Goal: Information Seeking & Learning: Learn about a topic

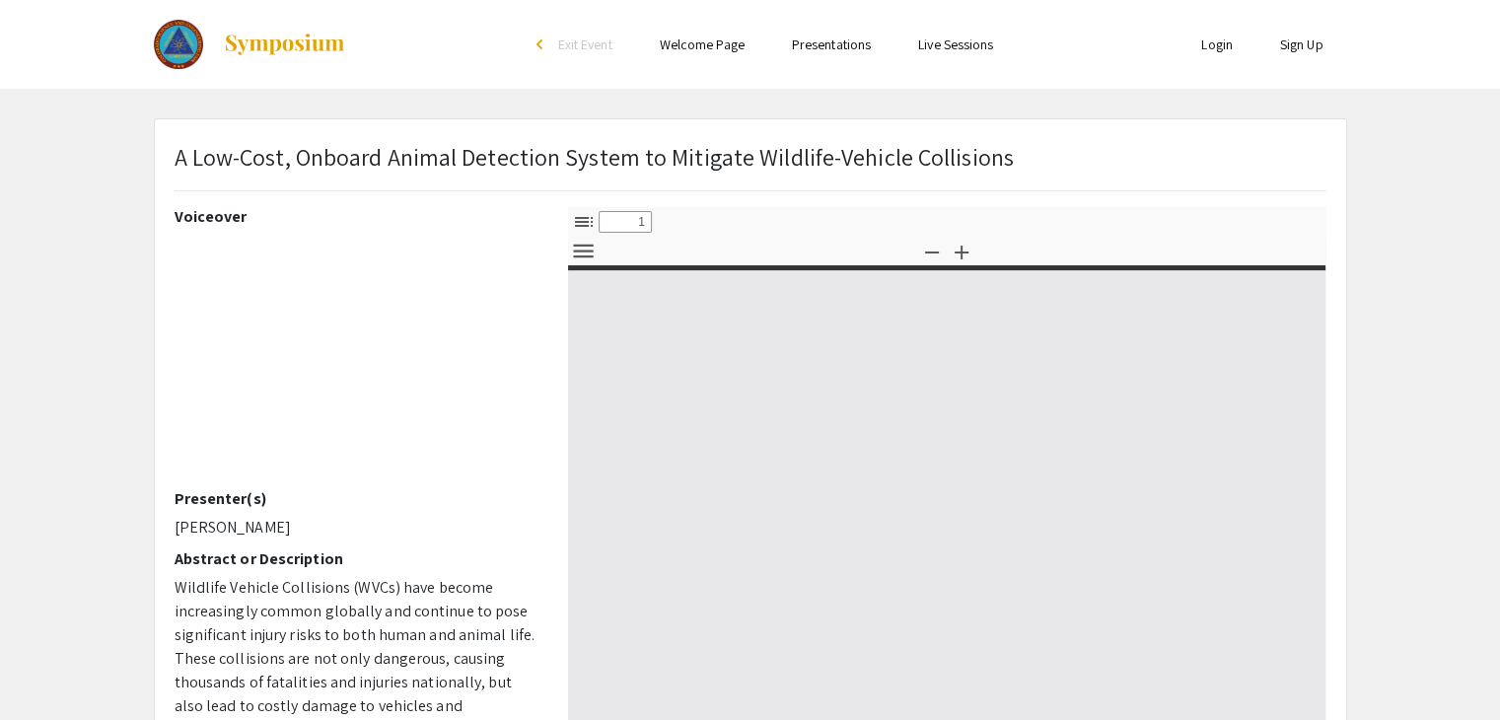
select select "custom"
type input "0"
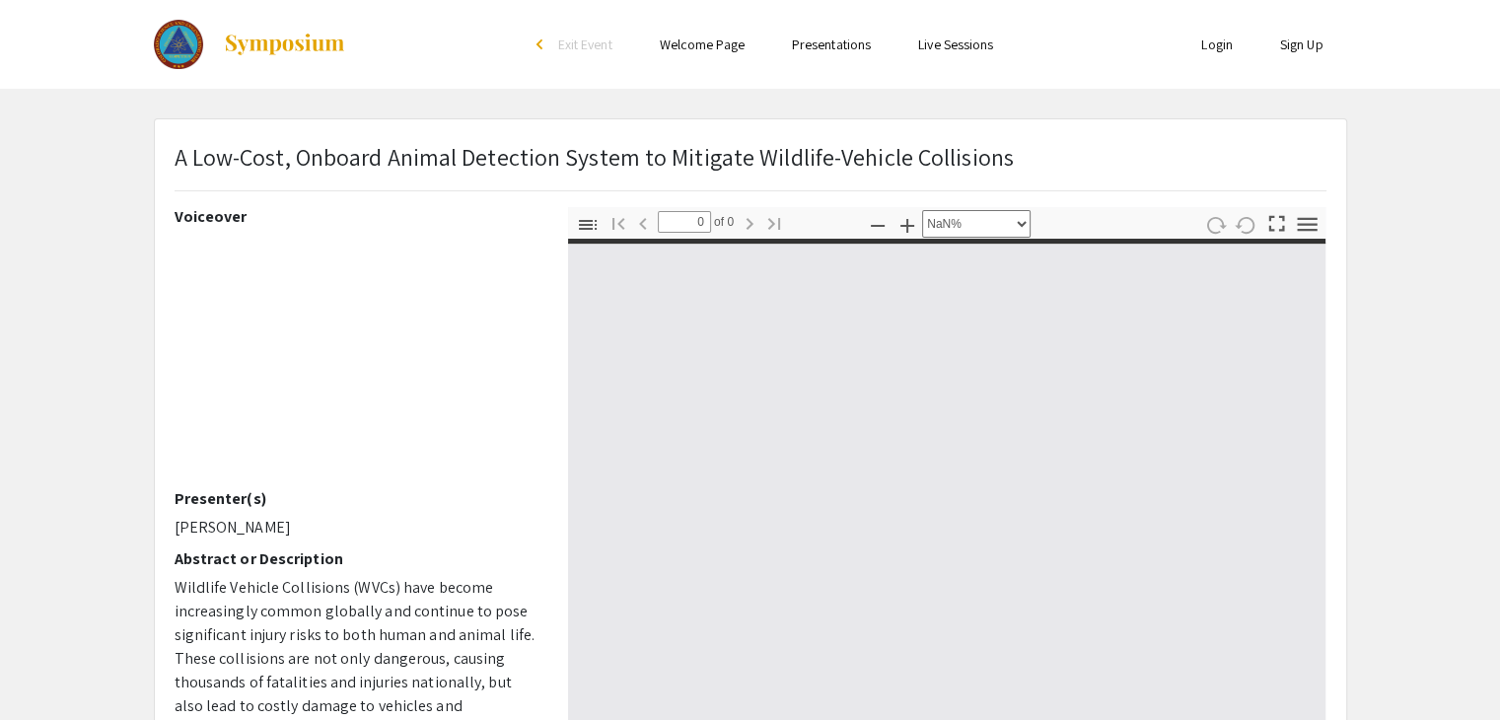
select select "auto"
type input "1"
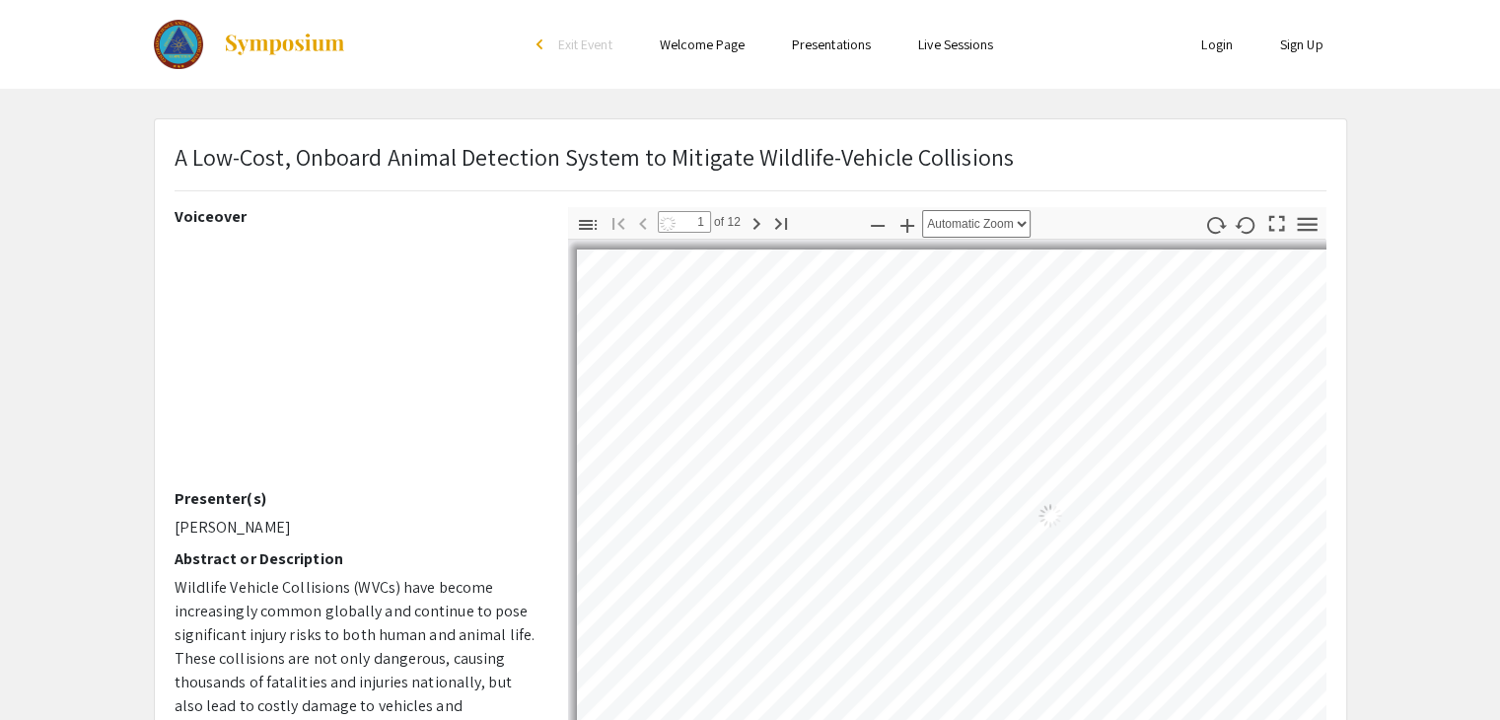
select select "auto"
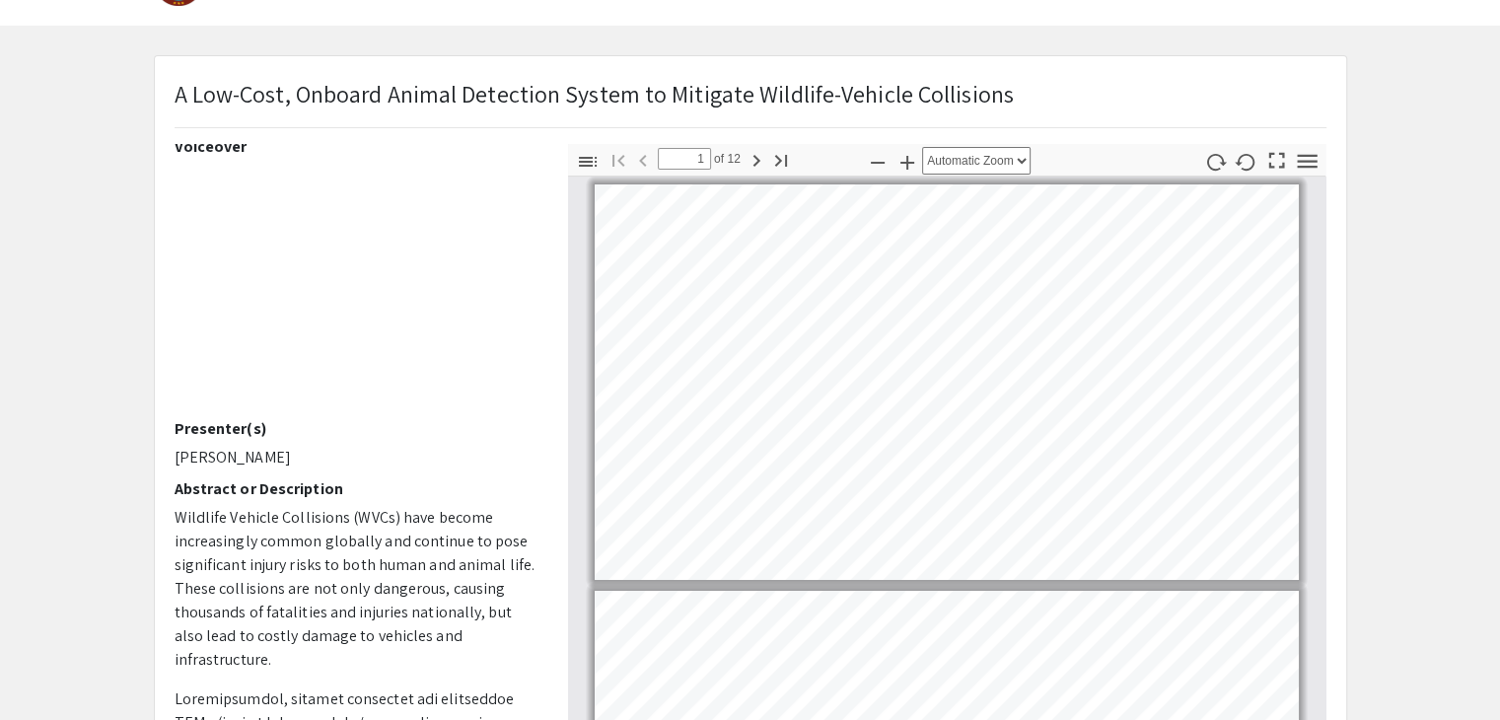
scroll to position [65, 0]
click at [962, 76] on p "A Low-Cost, Onboard Animal Detection System to Mitigate Wildlife-Vehicle Collis…" at bounding box center [594, 91] width 839 height 35
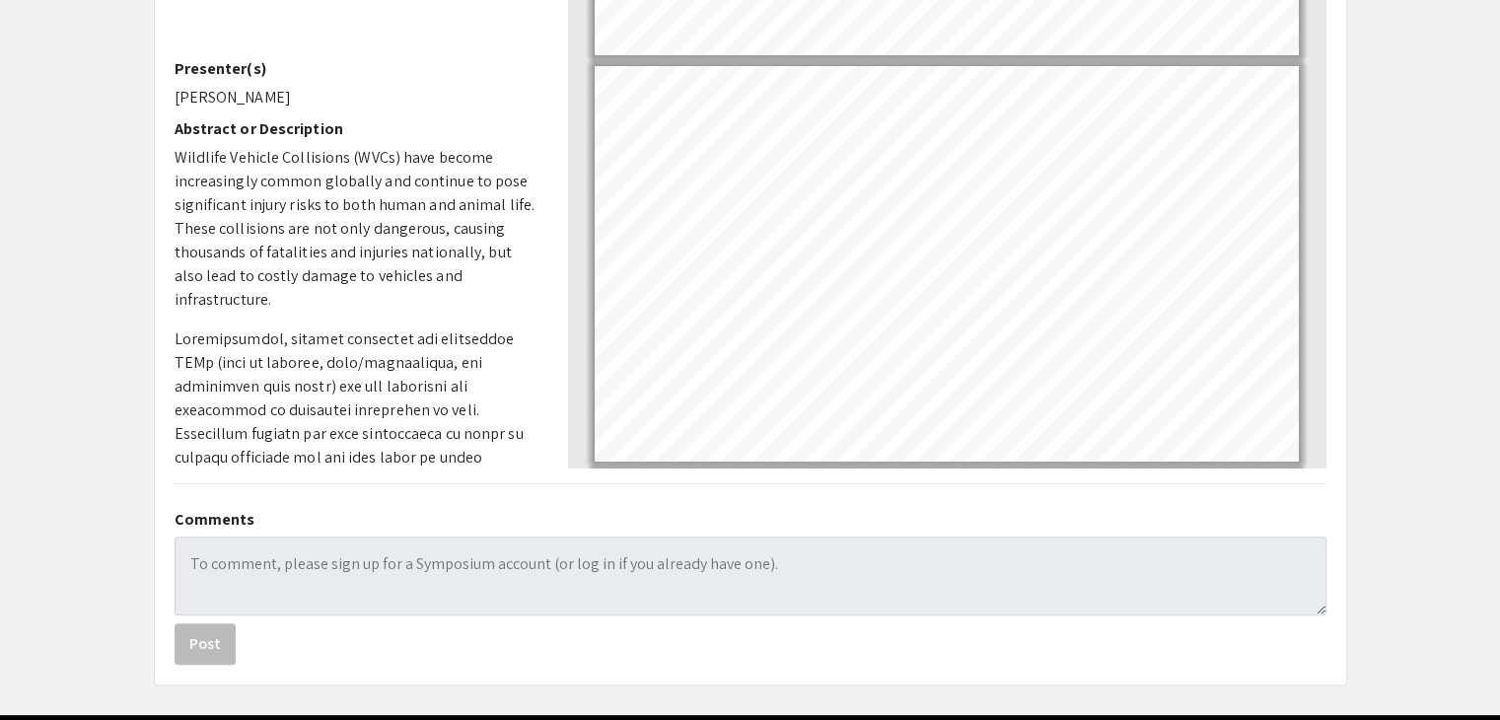
scroll to position [430, 0]
drag, startPoint x: 248, startPoint y: 359, endPoint x: 382, endPoint y: 355, distance: 134.2
click at [382, 355] on p at bounding box center [357, 623] width 364 height 592
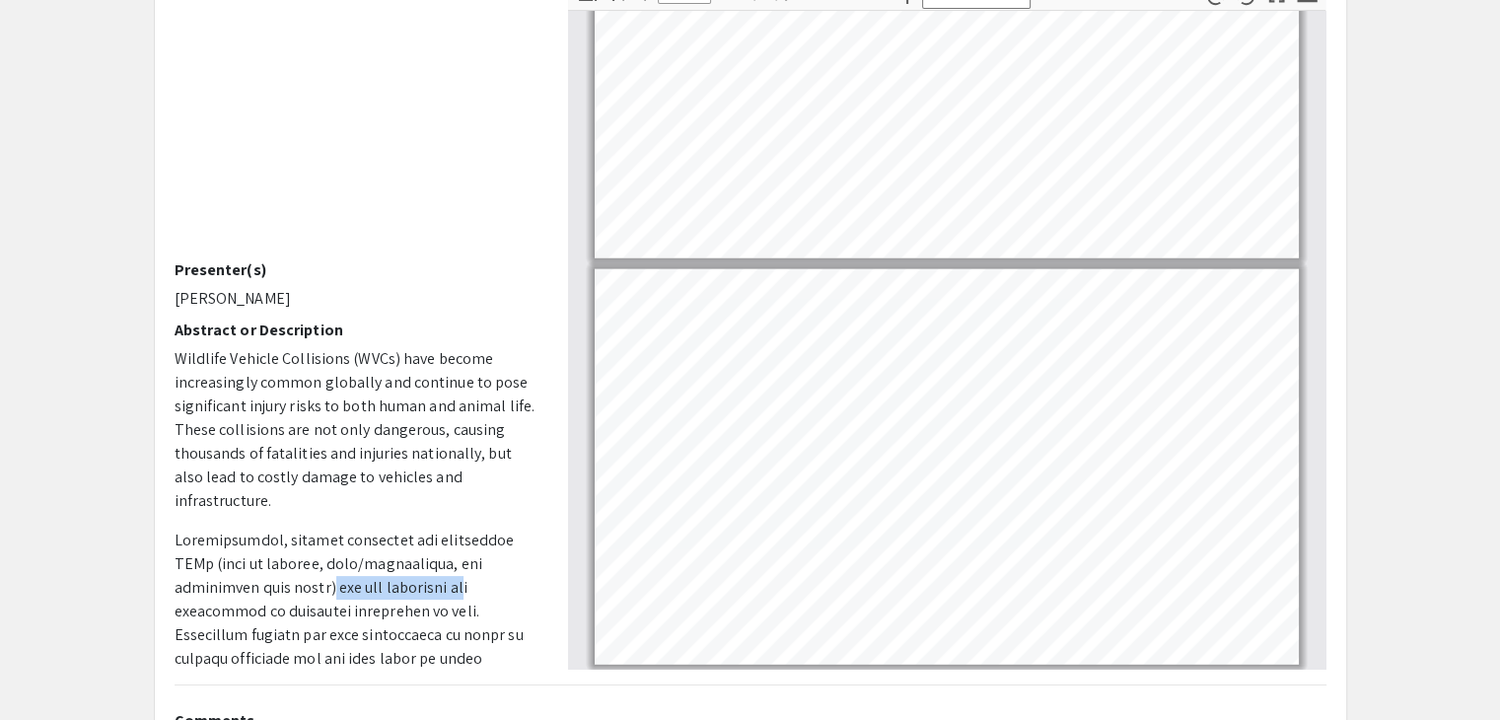
scroll to position [228, 0]
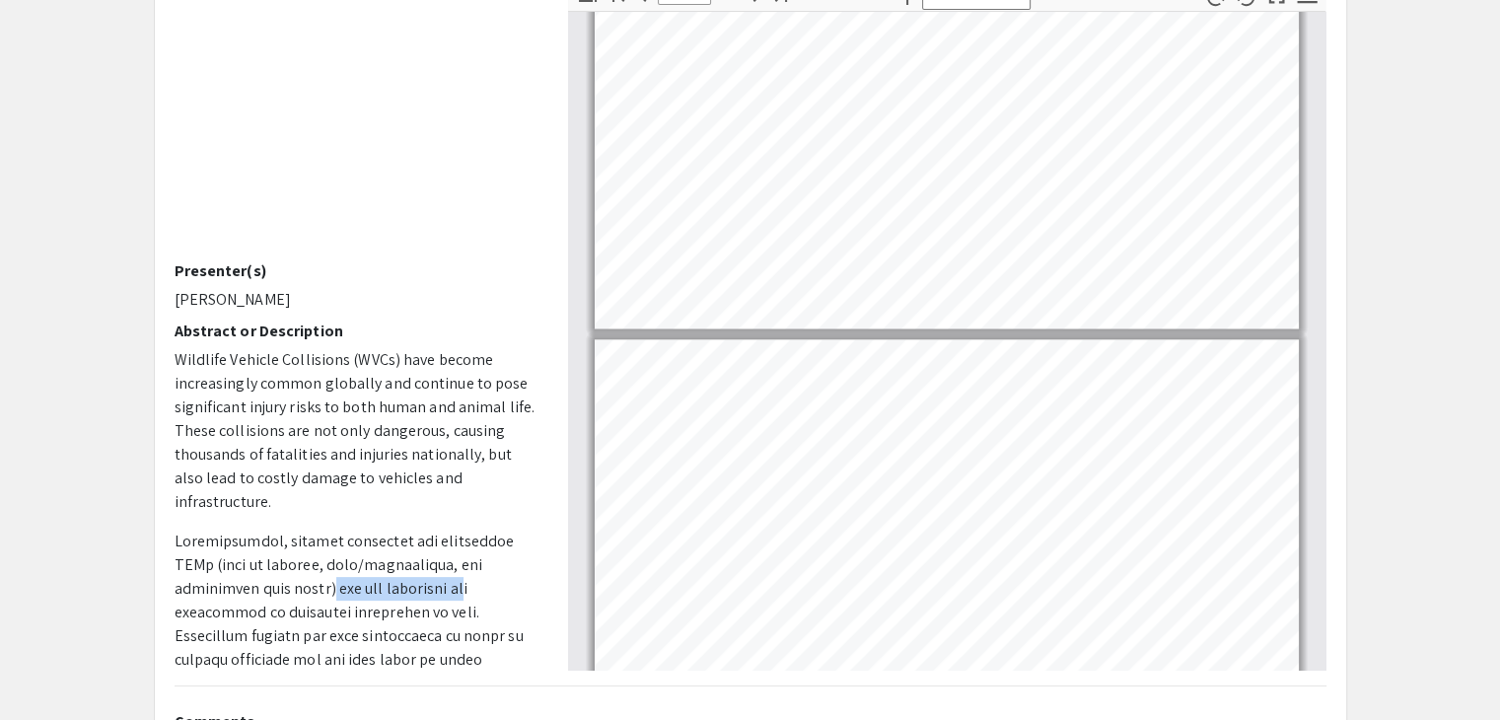
type input "8"
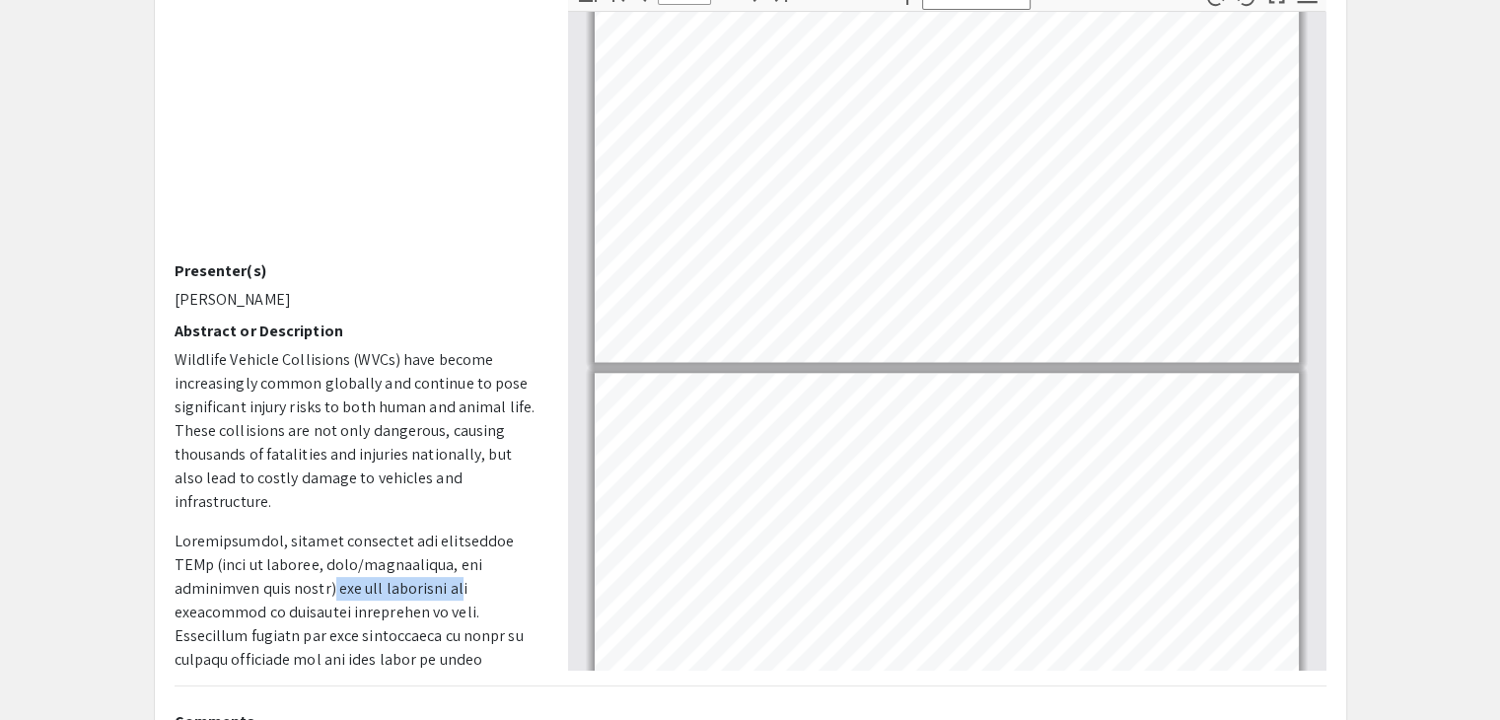
scroll to position [2899, 0]
